Goal: Find specific page/section: Find specific page/section

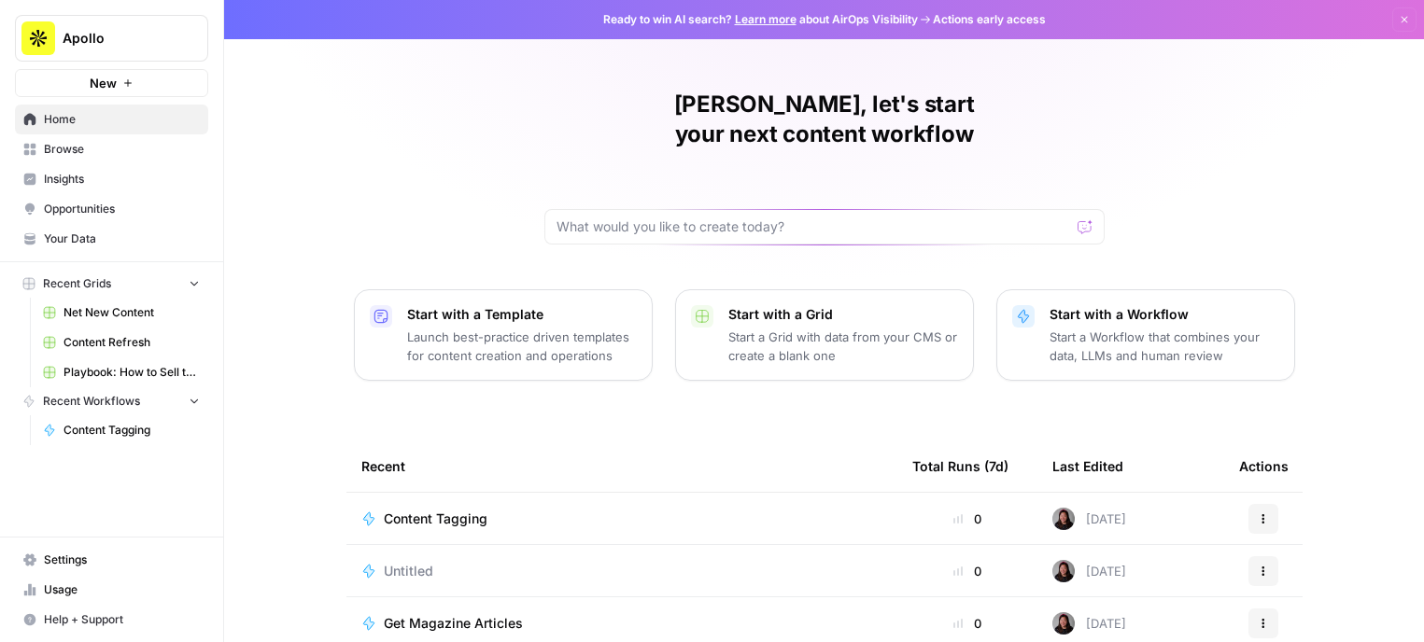
scroll to position [217, 0]
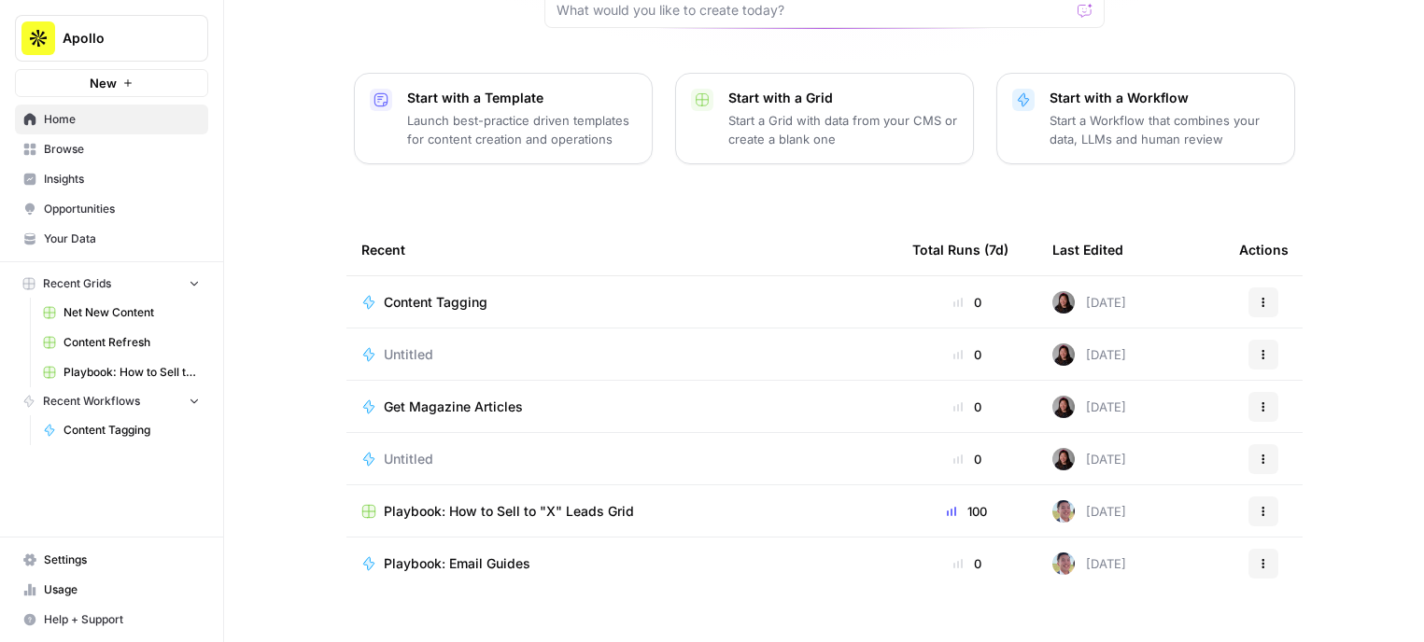
click at [106, 157] on link "Browse" at bounding box center [111, 149] width 193 height 30
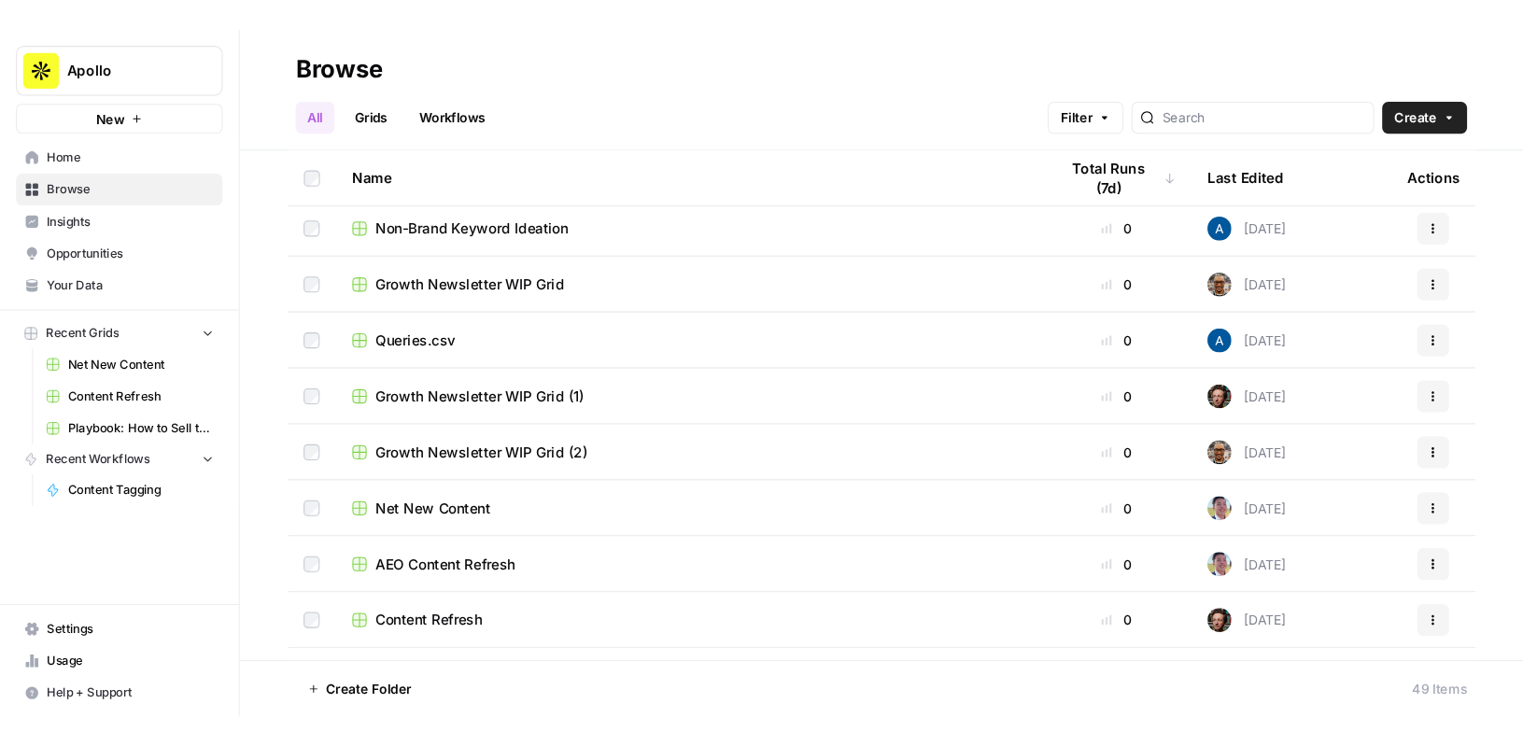
scroll to position [112, 0]
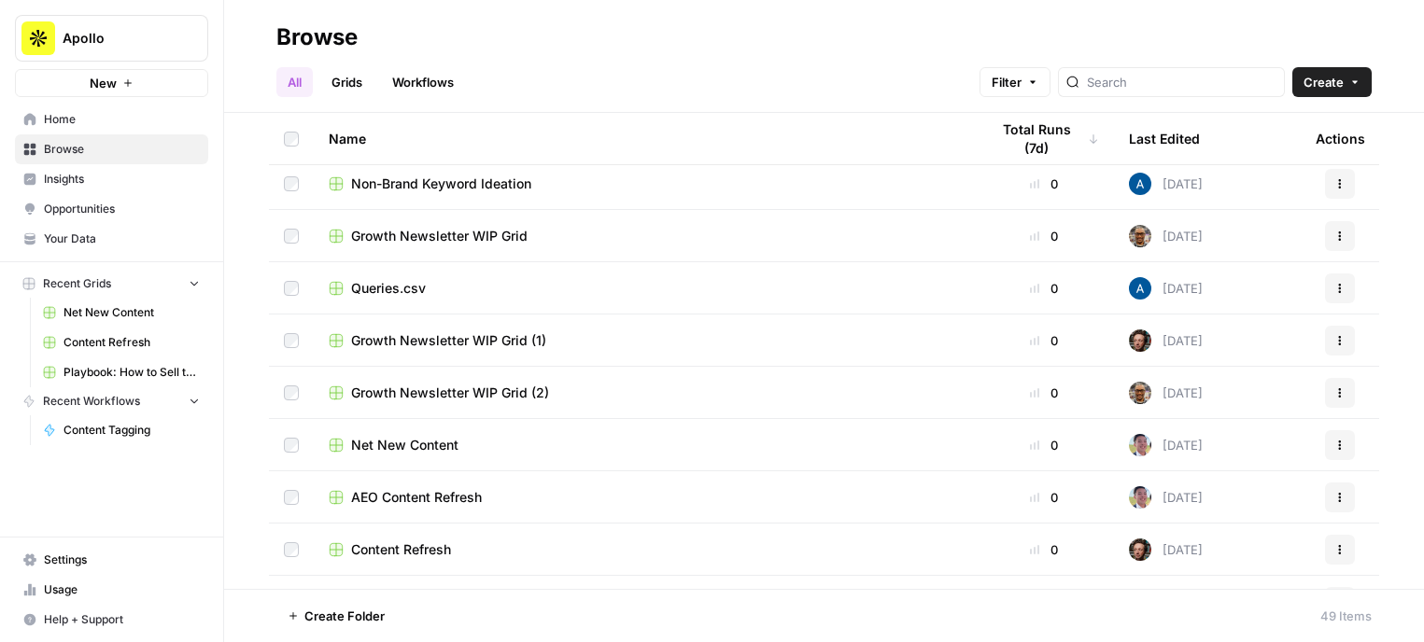
click at [406, 553] on span "Content Refresh" at bounding box center [401, 550] width 100 height 19
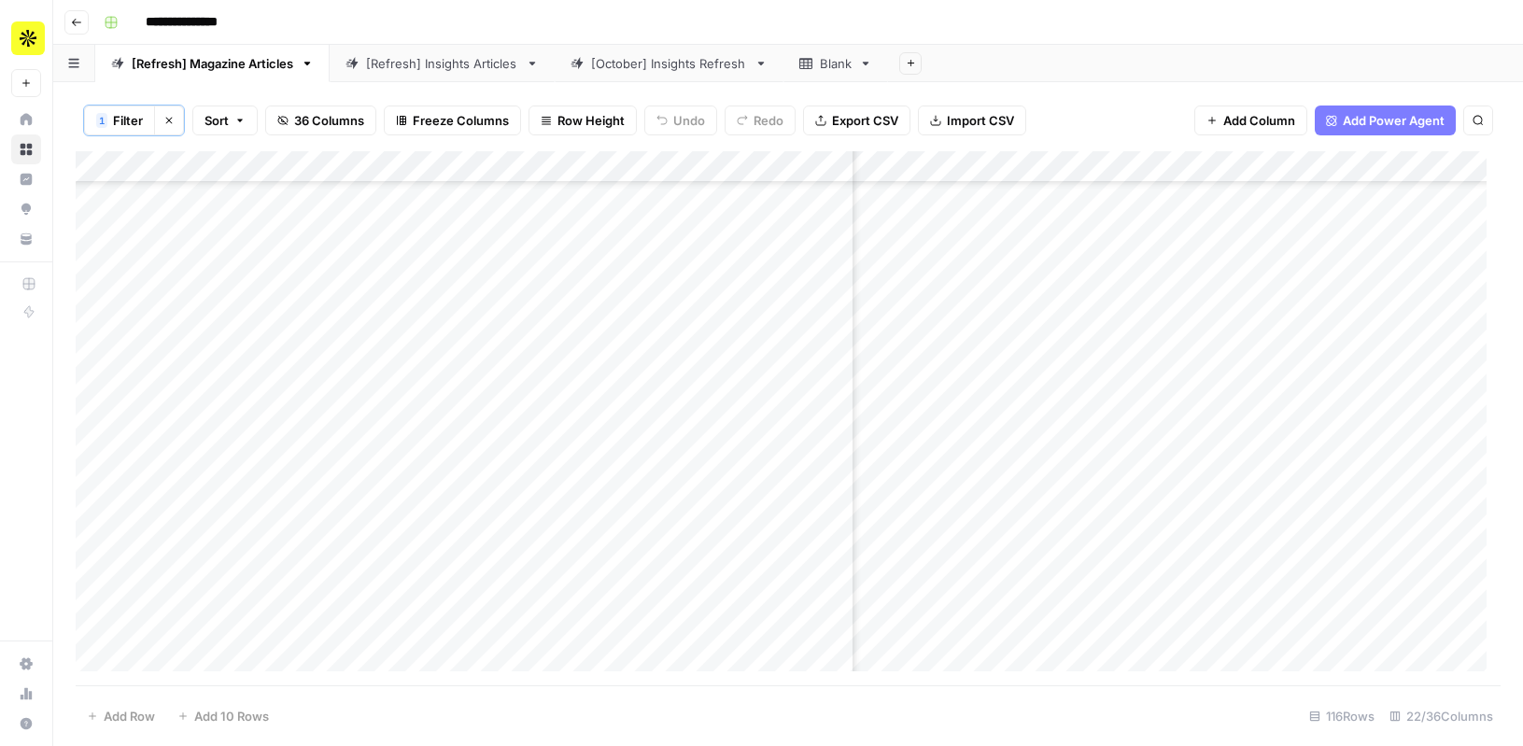
scroll to position [2220, 2147]
type input "*"
click at [1465, 177] on icon "Close Search" at bounding box center [1462, 174] width 15 height 15
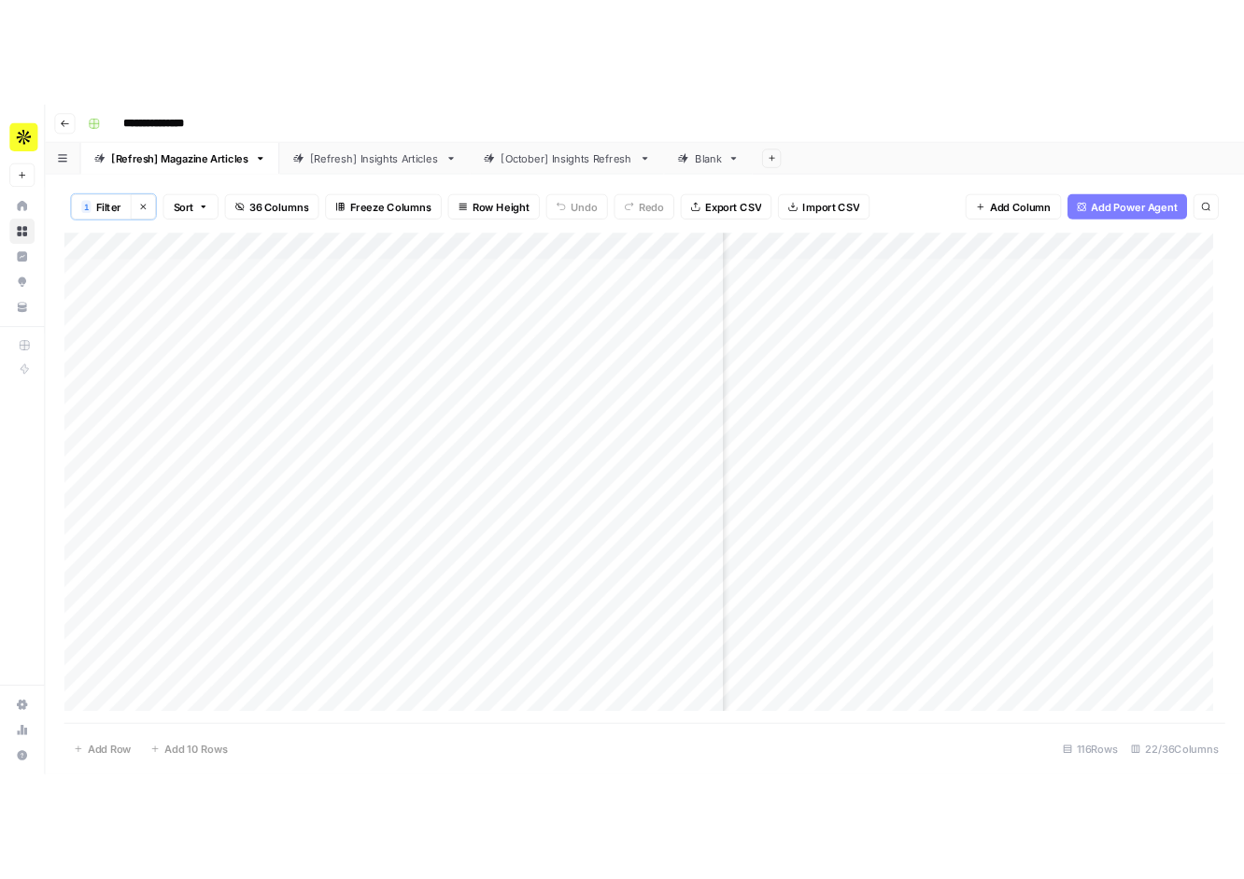
scroll to position [0, 2538]
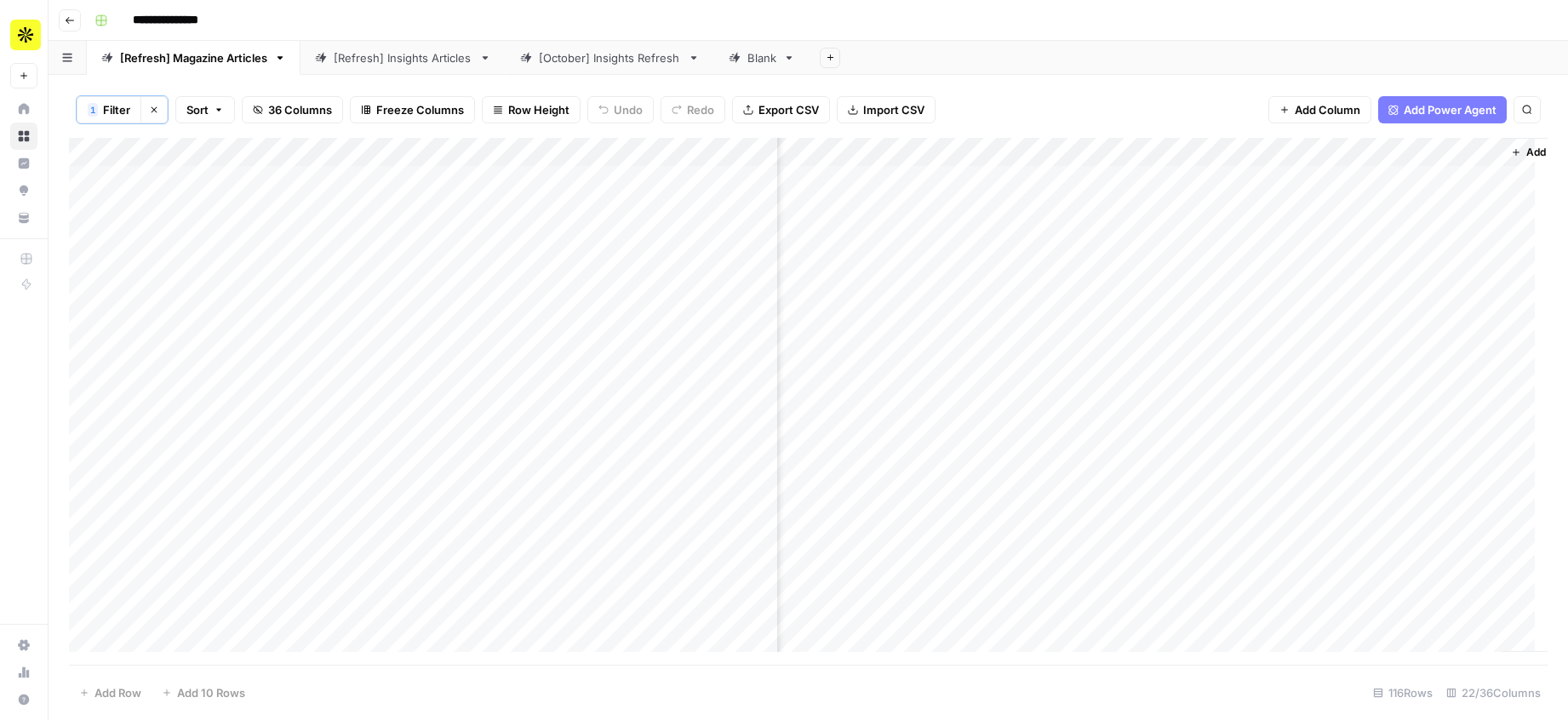
click at [1186, 107] on div "1 Filter Clear filters Sort 36 Columns Freeze Columns Row Height Undo Redo Expo…" at bounding box center [809, 110] width 1479 height 57
